Goal: Task Accomplishment & Management: Manage account settings

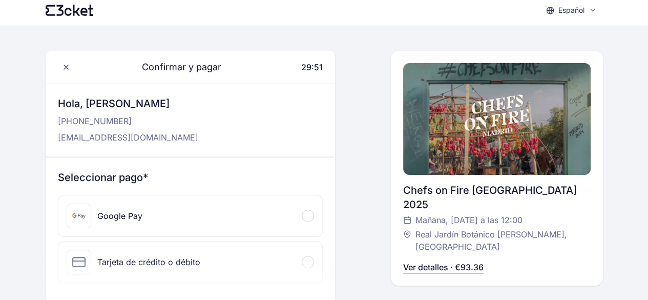
scroll to position [33, 0]
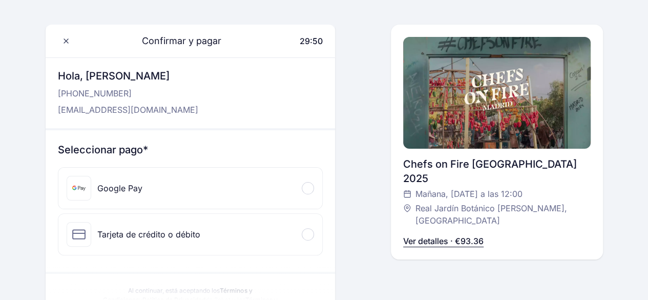
click at [146, 237] on div "Tarjeta de crédito o débito" at bounding box center [148, 234] width 103 height 12
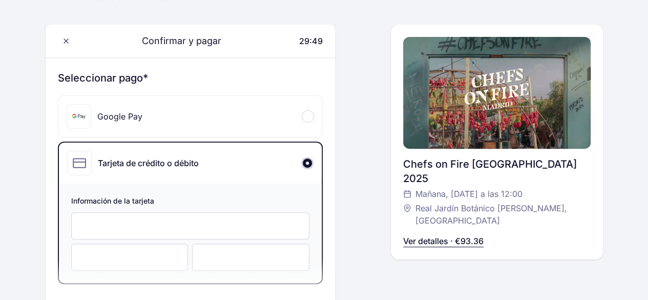
scroll to position [153, 0]
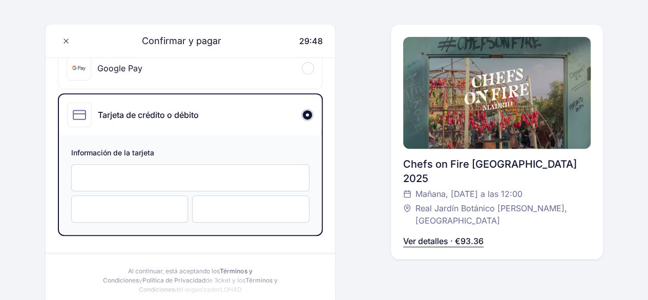
click at [145, 173] on iframe at bounding box center [190, 178] width 217 height 10
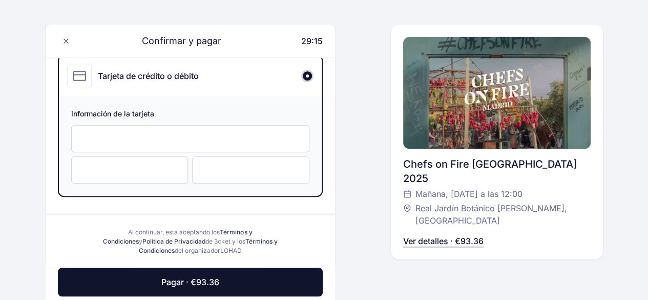
scroll to position [197, 0]
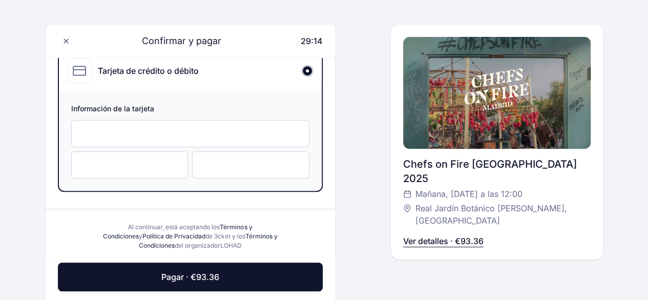
click at [430, 235] on p "Ver detalles · €93.36" at bounding box center [443, 241] width 80 height 12
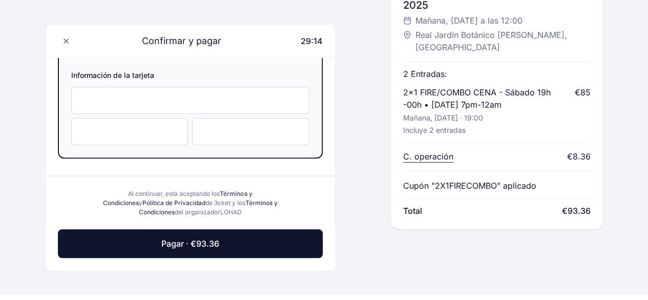
scroll to position [230, 0]
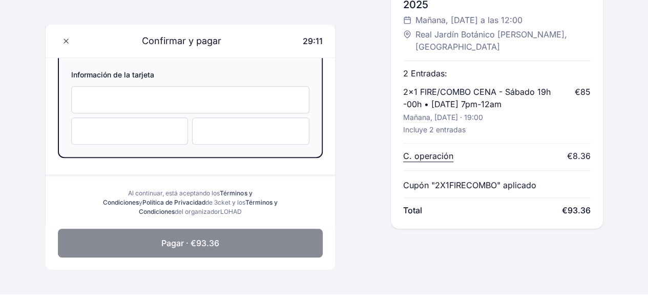
click at [224, 239] on button "Pagar · €93.36" at bounding box center [190, 242] width 265 height 29
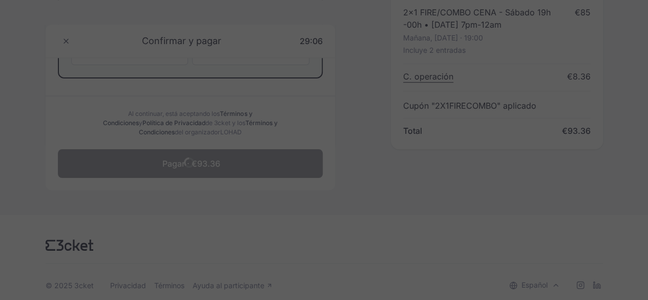
scroll to position [311, 0]
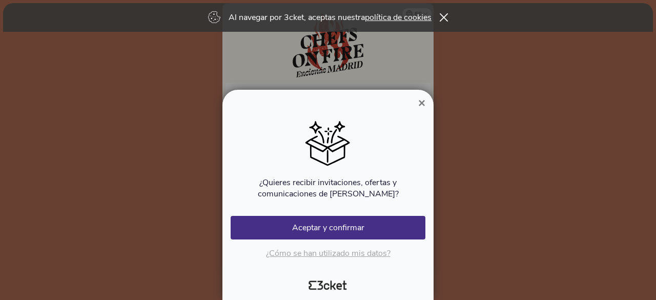
click at [421, 103] on span "×" at bounding box center [421, 103] width 7 height 14
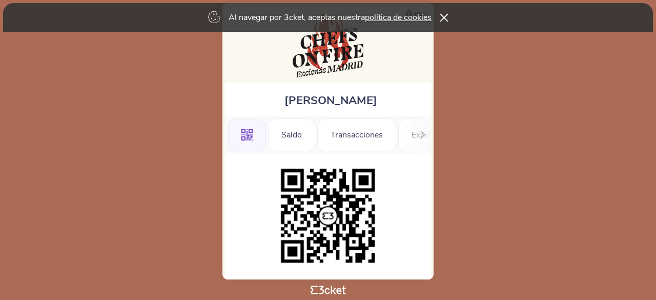
click at [448, 19] on icon at bounding box center [443, 17] width 9 height 8
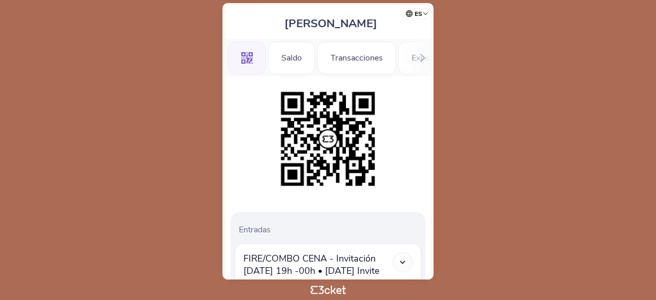
scroll to position [34, 0]
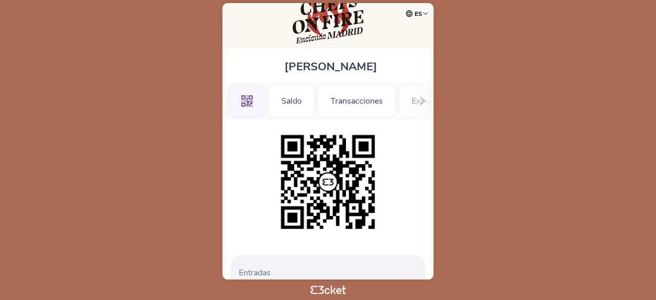
click at [422, 97] on icon at bounding box center [422, 101] width 8 height 8
click at [422, 97] on div "Información" at bounding box center [395, 101] width 70 height 33
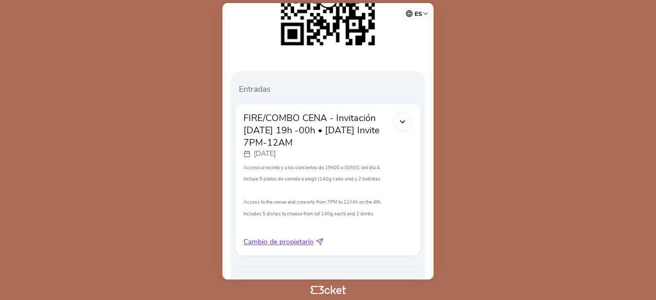
scroll to position [218, 0]
click at [399, 118] on icon at bounding box center [402, 121] width 9 height 9
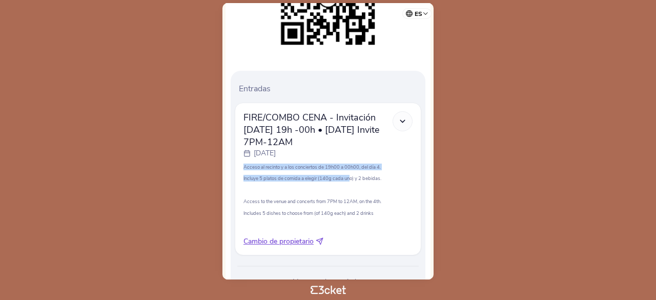
drag, startPoint x: 399, startPoint y: 112, endPoint x: 346, endPoint y: 181, distance: 87.2
click at [346, 181] on div "FIRE/COMBO CENA - Invitación Sábado 19h -00h • Saturday Invite 7PM-12AM sábado,…" at bounding box center [327, 178] width 169 height 135
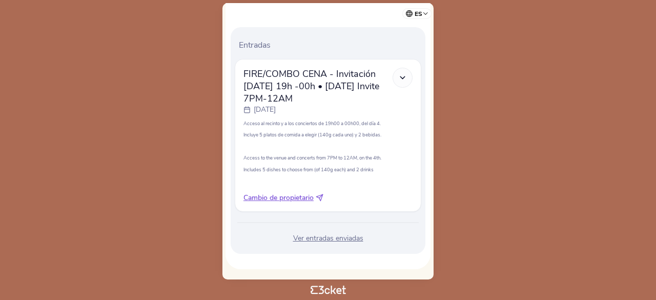
click at [364, 131] on div "Acceso al recinto y a los conciertos de 19h00 a 00h00, del día 4. Incluye 5 pla…" at bounding box center [327, 152] width 169 height 65
click at [336, 242] on div "Ver entradas enviadas" at bounding box center [328, 238] width 186 height 10
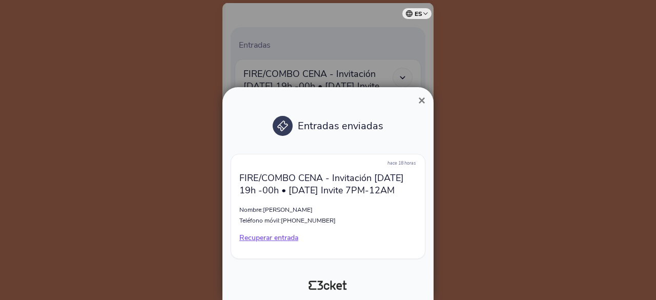
click at [415, 98] on button "×" at bounding box center [422, 100] width 24 height 12
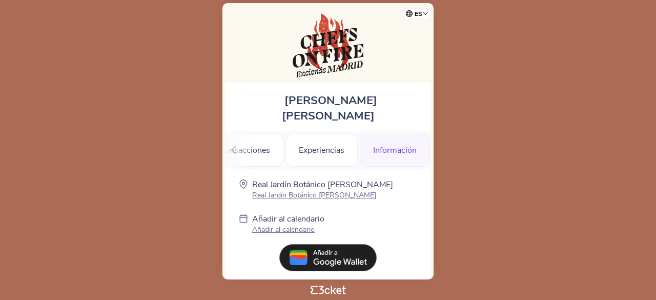
scroll to position [1, 0]
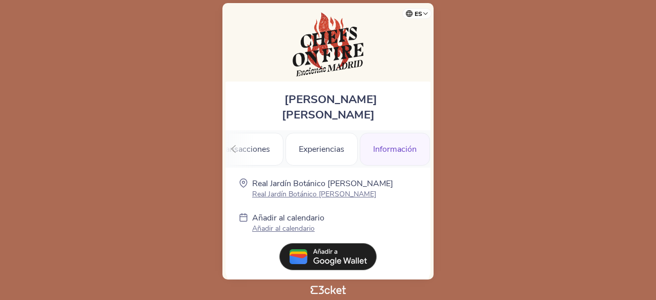
click at [237, 140] on div at bounding box center [233, 148] width 16 height 37
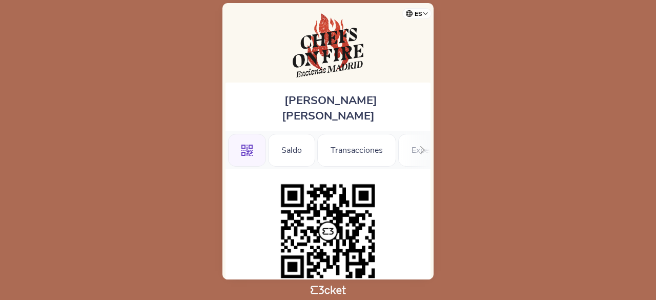
click at [330, 100] on span "[PERSON_NAME] [PERSON_NAME]" at bounding box center [329, 108] width 95 height 31
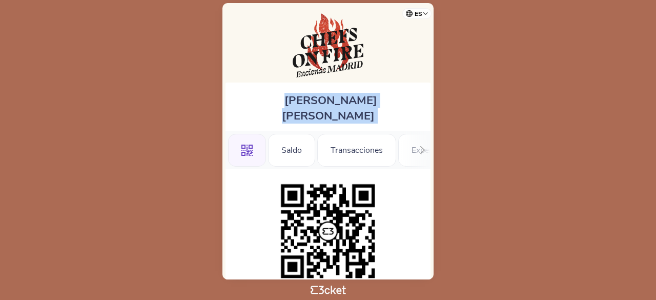
click at [330, 100] on span "[PERSON_NAME] [PERSON_NAME]" at bounding box center [329, 108] width 95 height 31
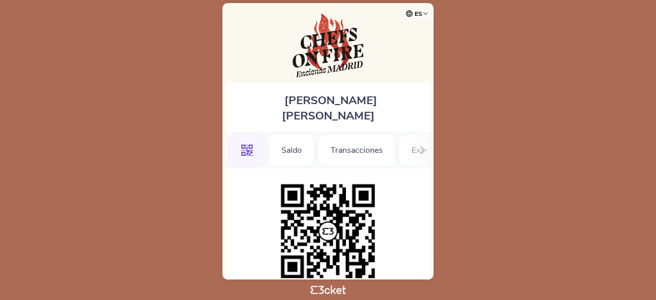
click at [422, 146] on icon at bounding box center [422, 150] width 8 height 8
click at [264, 134] on div "Transacciones" at bounding box center [243, 150] width 79 height 33
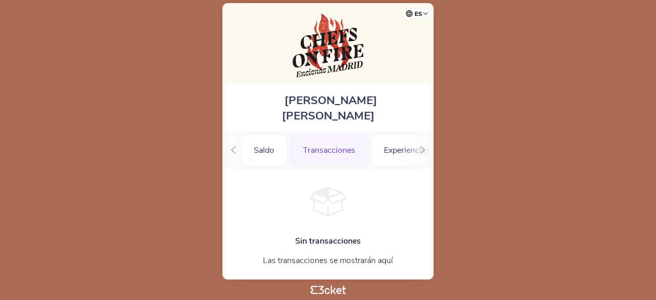
scroll to position [4, 0]
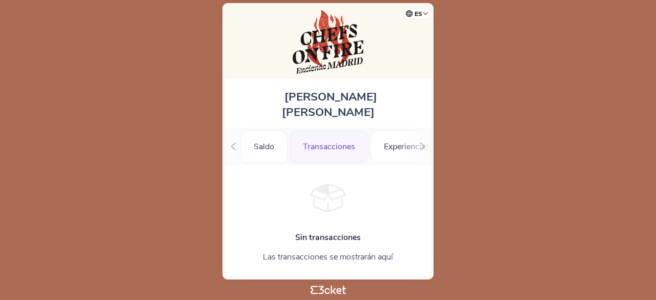
click at [256, 129] on div ".st0{fill-rule:evenodd;clip-rule:evenodd;} [GEOGRAPHIC_DATA] [GEOGRAPHIC_DATA] …" at bounding box center [327, 146] width 205 height 37
click at [233, 142] on icon at bounding box center [233, 146] width 8 height 8
click at [256, 132] on div ".st0{fill-rule:evenodd;clip-rule:evenodd;}" at bounding box center [247, 146] width 38 height 33
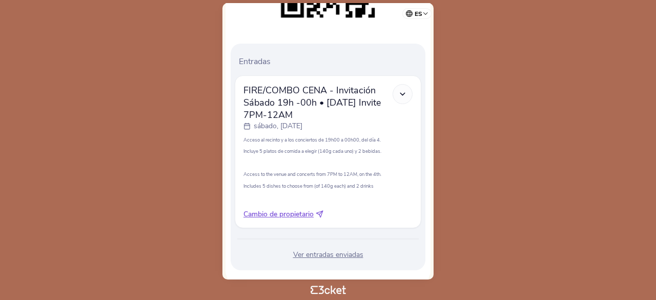
scroll to position [261, 0]
click at [398, 89] on icon at bounding box center [402, 93] width 9 height 9
click at [402, 92] on polyline at bounding box center [402, 93] width 5 height 2
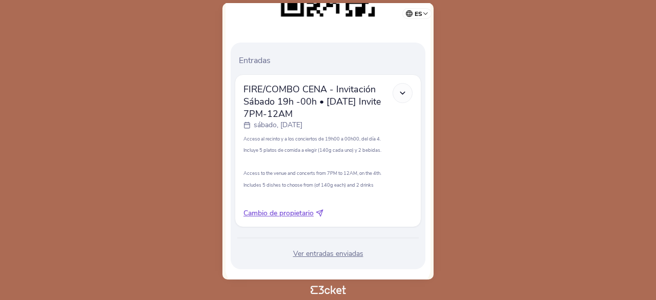
click at [402, 92] on polyline at bounding box center [402, 93] width 5 height 2
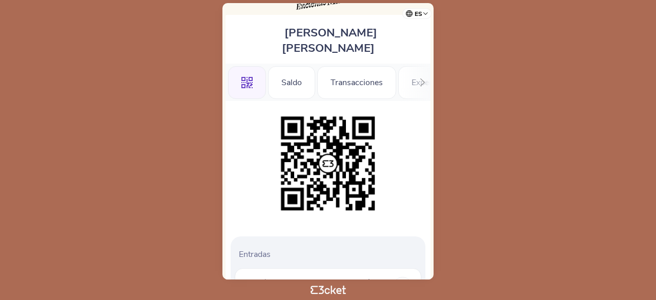
scroll to position [74, 0]
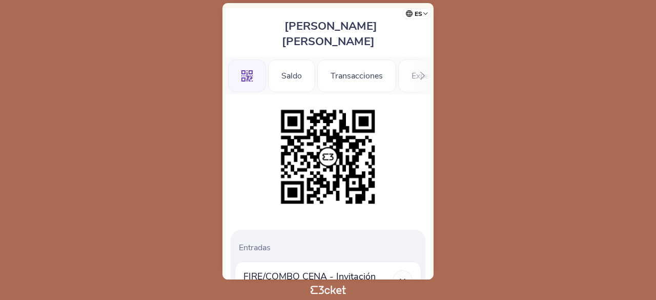
click at [341, 25] on span "[PERSON_NAME] [PERSON_NAME]" at bounding box center [329, 33] width 95 height 31
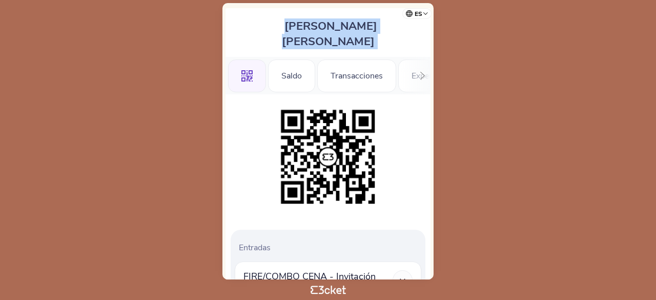
click at [341, 25] on span "[PERSON_NAME] [PERSON_NAME]" at bounding box center [329, 33] width 95 height 31
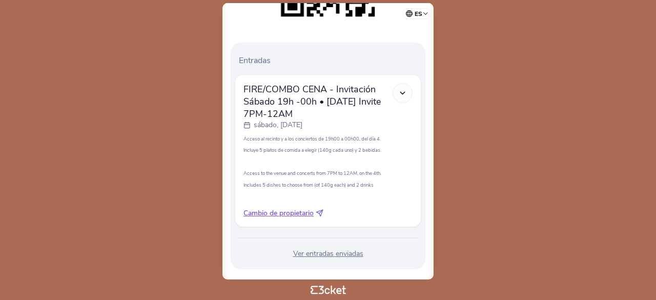
click at [307, 208] on span "Cambio de propietario" at bounding box center [278, 213] width 70 height 10
select select "34"
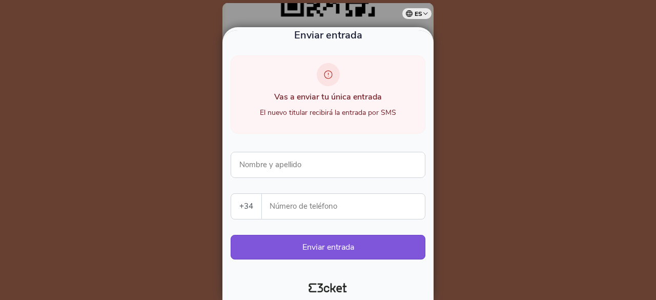
scroll to position [0, 0]
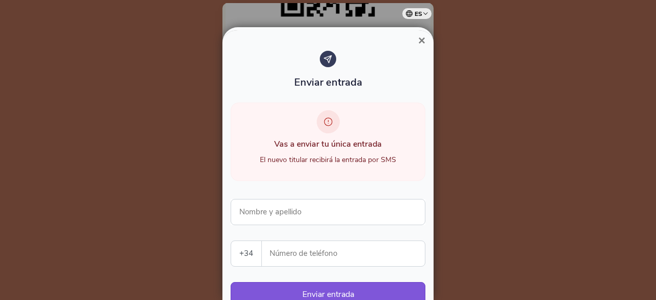
click at [420, 41] on span "×" at bounding box center [421, 40] width 7 height 14
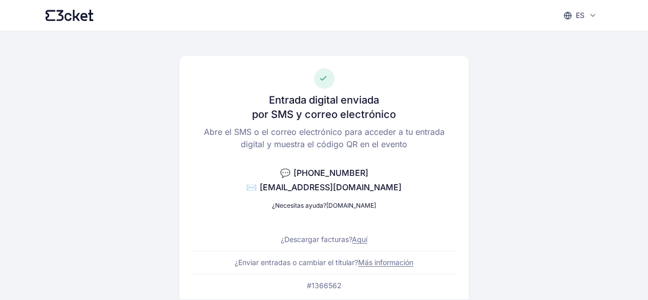
scroll to position [15, 0]
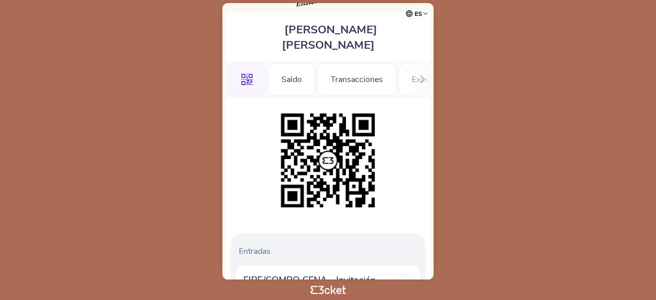
scroll to position [69, 0]
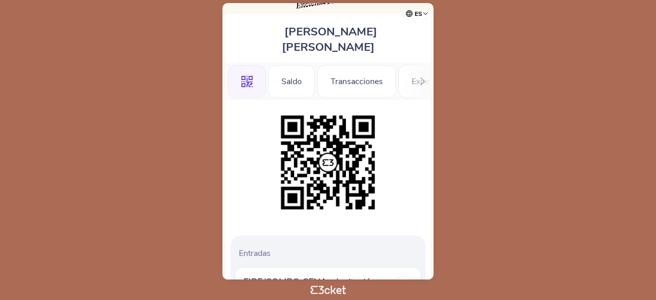
click at [268, 62] on li "Saldo" at bounding box center [291, 80] width 47 height 37
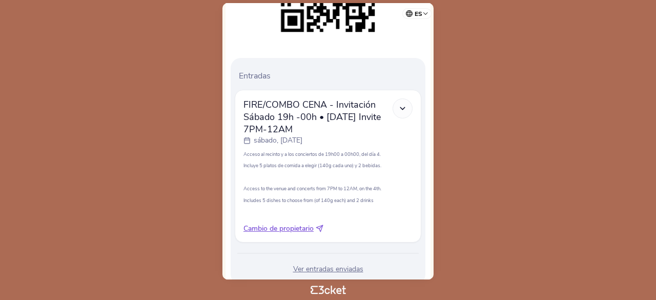
scroll to position [257, 0]
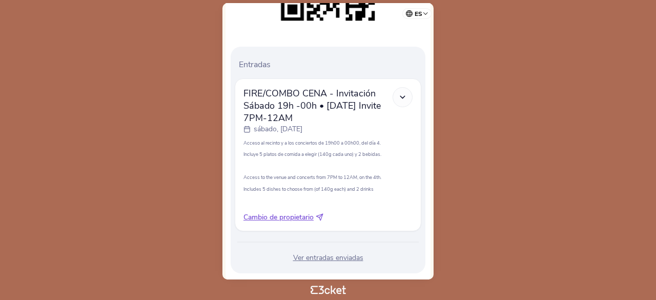
click at [279, 124] on p "sábado, [DATE]" at bounding box center [278, 129] width 49 height 10
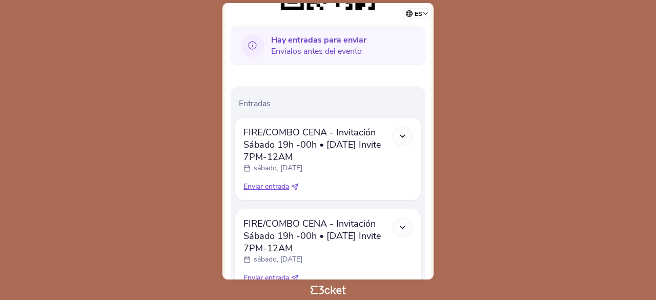
scroll to position [268, 0]
click at [251, 33] on icon at bounding box center [252, 44] width 23 height 23
click at [254, 33] on icon at bounding box center [252, 44] width 23 height 23
click at [320, 34] on b "Hay entradas para enviar" at bounding box center [318, 39] width 95 height 11
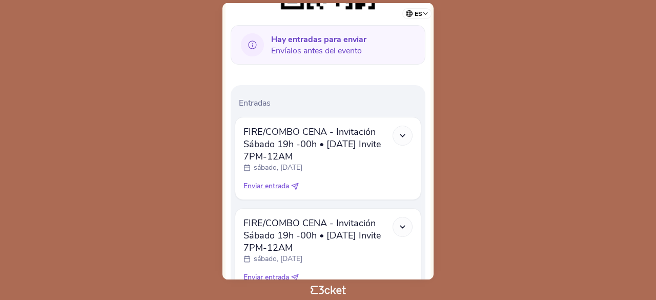
click at [262, 33] on icon at bounding box center [252, 44] width 23 height 23
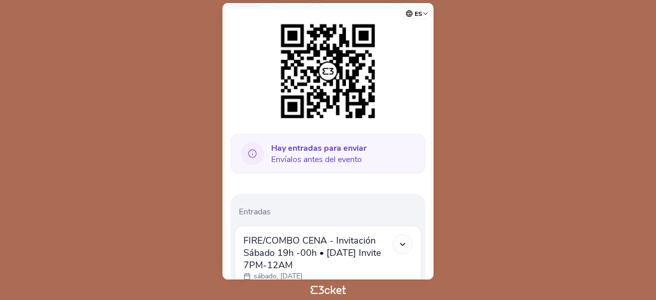
scroll to position [162, 0]
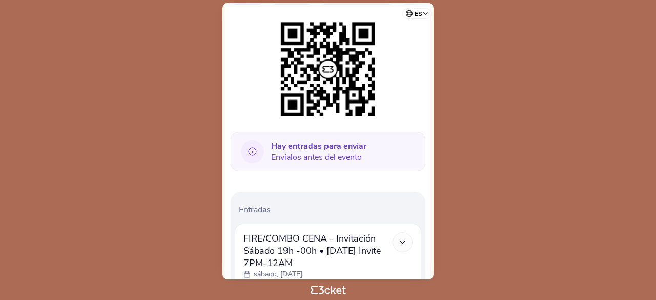
click at [252, 140] on icon at bounding box center [252, 151] width 23 height 23
drag, startPoint x: 252, startPoint y: 135, endPoint x: 293, endPoint y: 135, distance: 41.0
click at [293, 135] on div "Hay entradas para enviar Envíalos antes del evento" at bounding box center [327, 151] width 195 height 39
click at [293, 140] on b "Hay entradas para enviar" at bounding box center [318, 145] width 95 height 11
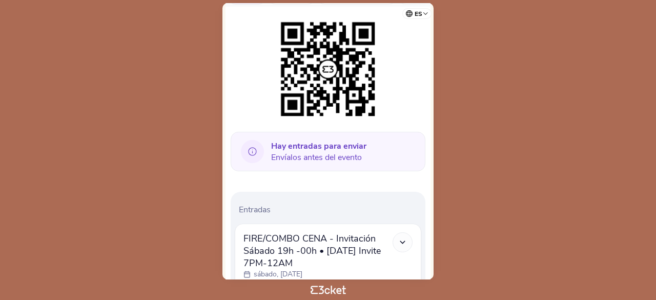
click at [328, 141] on span "Hay entradas para enviar Envíalos antes del evento" at bounding box center [318, 151] width 95 height 23
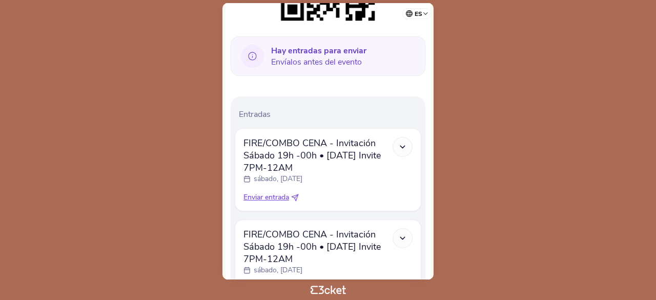
scroll to position [264, 0]
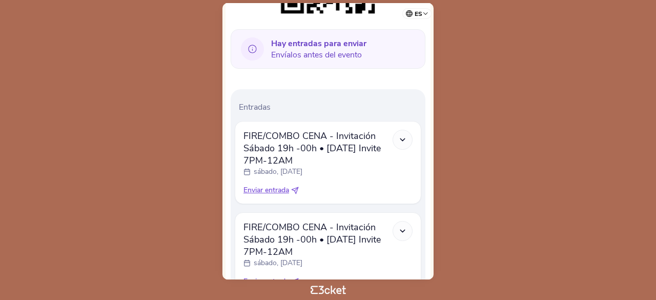
click at [297, 187] on icon at bounding box center [296, 189] width 4 height 4
select select "34"
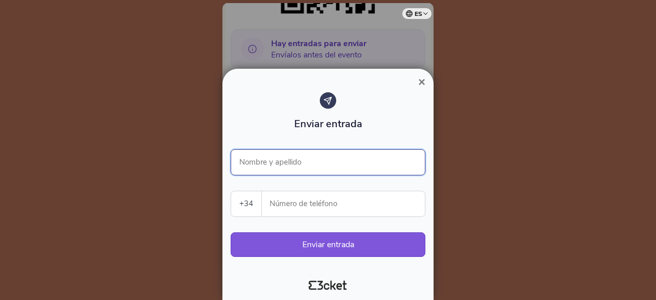
click at [297, 172] on input "Nombre y apellido" at bounding box center [327, 162] width 195 height 26
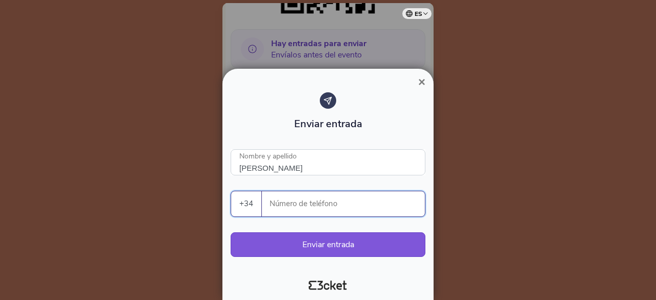
click at [292, 198] on input "Número de teléfono" at bounding box center [347, 203] width 155 height 25
type input "Lidia Melón"
type input "655448595"
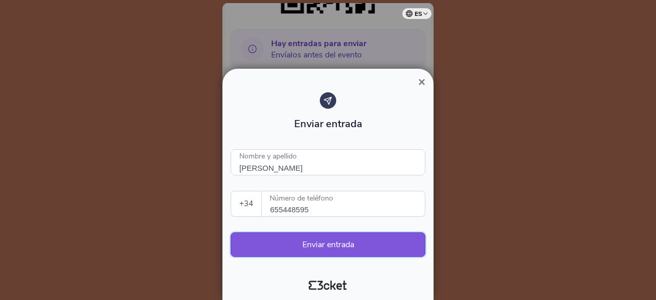
click at [351, 246] on button "Enviar entrada" at bounding box center [327, 244] width 195 height 25
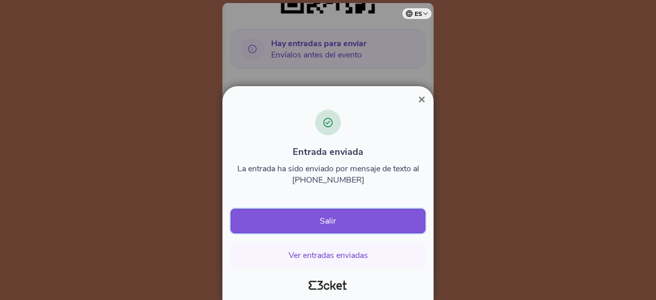
click at [383, 222] on button "Salir" at bounding box center [327, 220] width 195 height 25
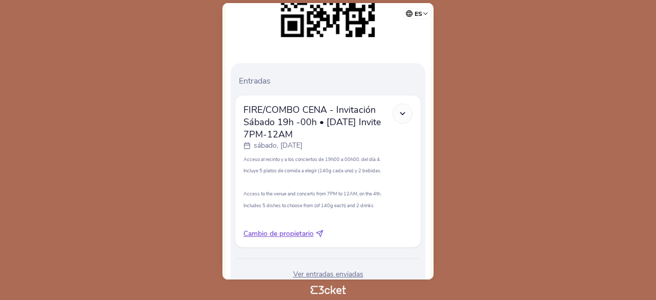
scroll to position [261, 0]
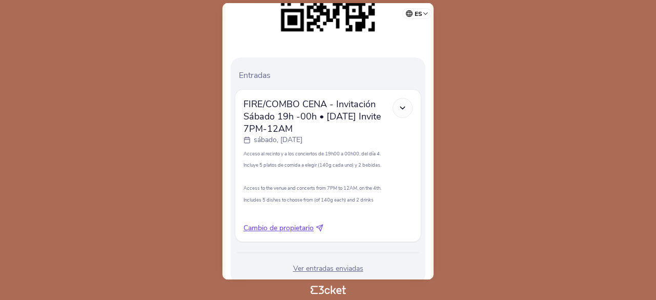
click at [320, 224] on icon at bounding box center [319, 228] width 8 height 8
select select "34"
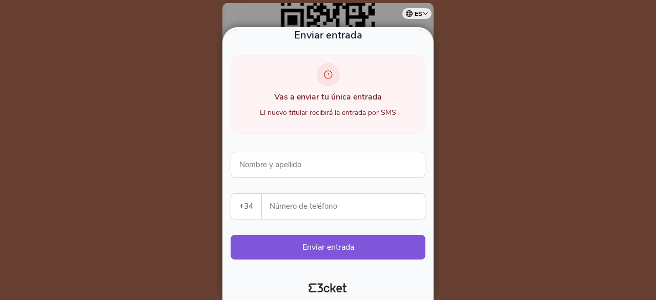
scroll to position [0, 0]
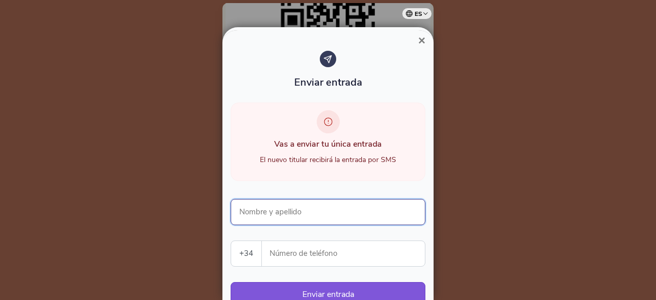
click at [311, 203] on input "Nombre y apellido" at bounding box center [327, 212] width 195 height 26
type input "a"
type input "Ana Revuelta"
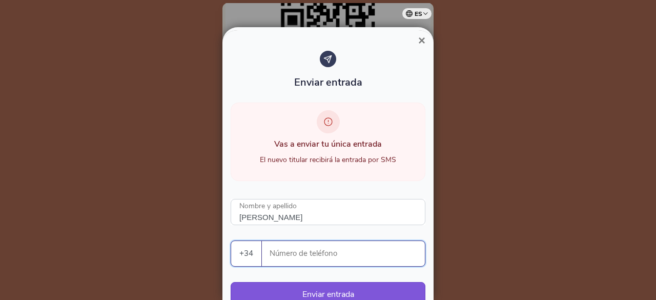
click at [330, 262] on input "Número de teléfono" at bounding box center [347, 253] width 155 height 25
type input "654593294"
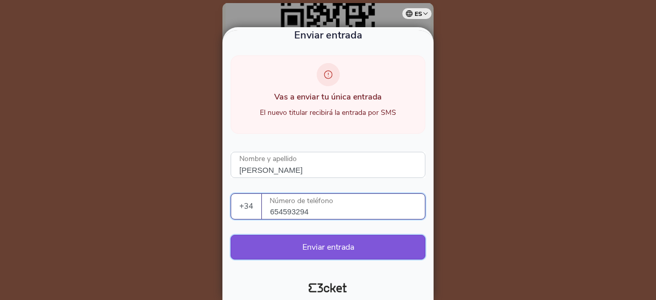
click at [346, 241] on button "Enviar entrada" at bounding box center [327, 247] width 195 height 25
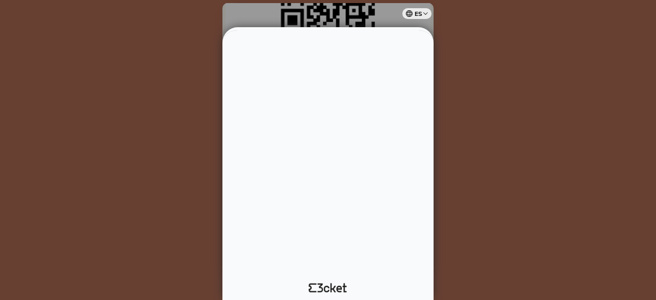
scroll to position [0, 0]
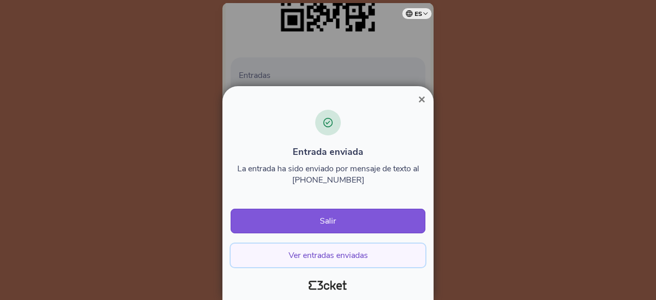
click at [340, 252] on button "Ver entradas enviadas" at bounding box center [327, 255] width 195 height 24
